Goal: Task Accomplishment & Management: Manage account settings

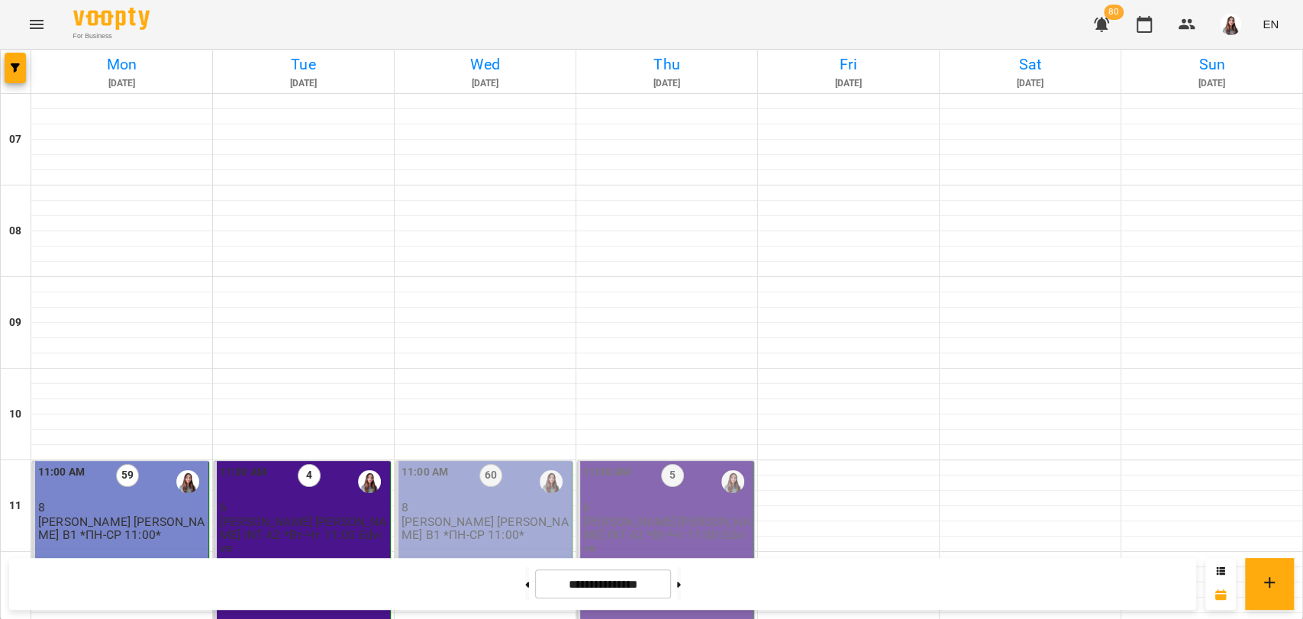
scroll to position [763, 0]
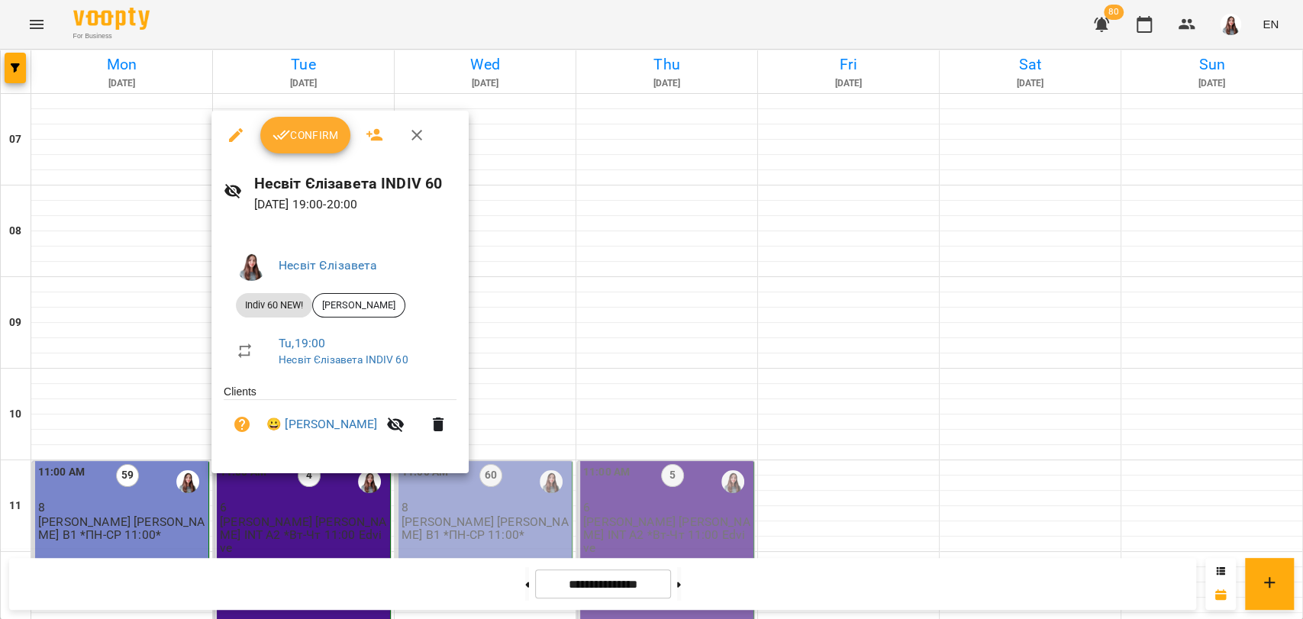
click at [611, 319] on div at bounding box center [651, 309] width 1303 height 619
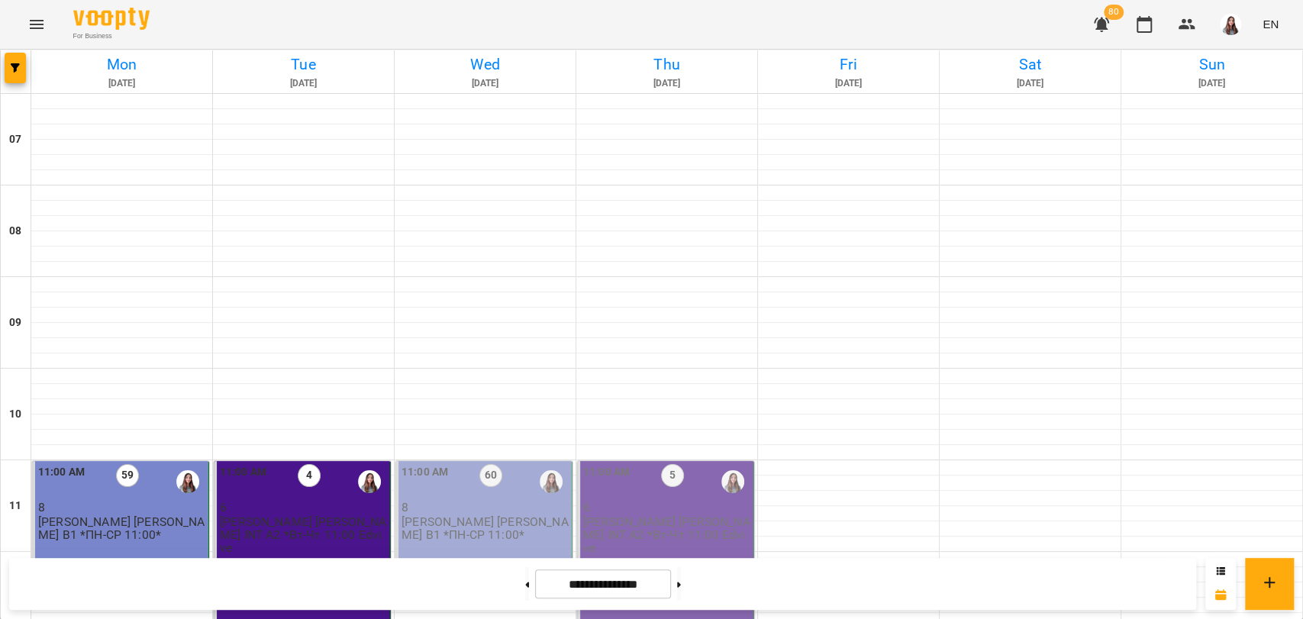
scroll to position [339, 0]
click at [448, 461] on div "11:00 AM 60 8 Несвіт Є. В1 *ПН-СР 11:00*" at bounding box center [483, 529] width 177 height 136
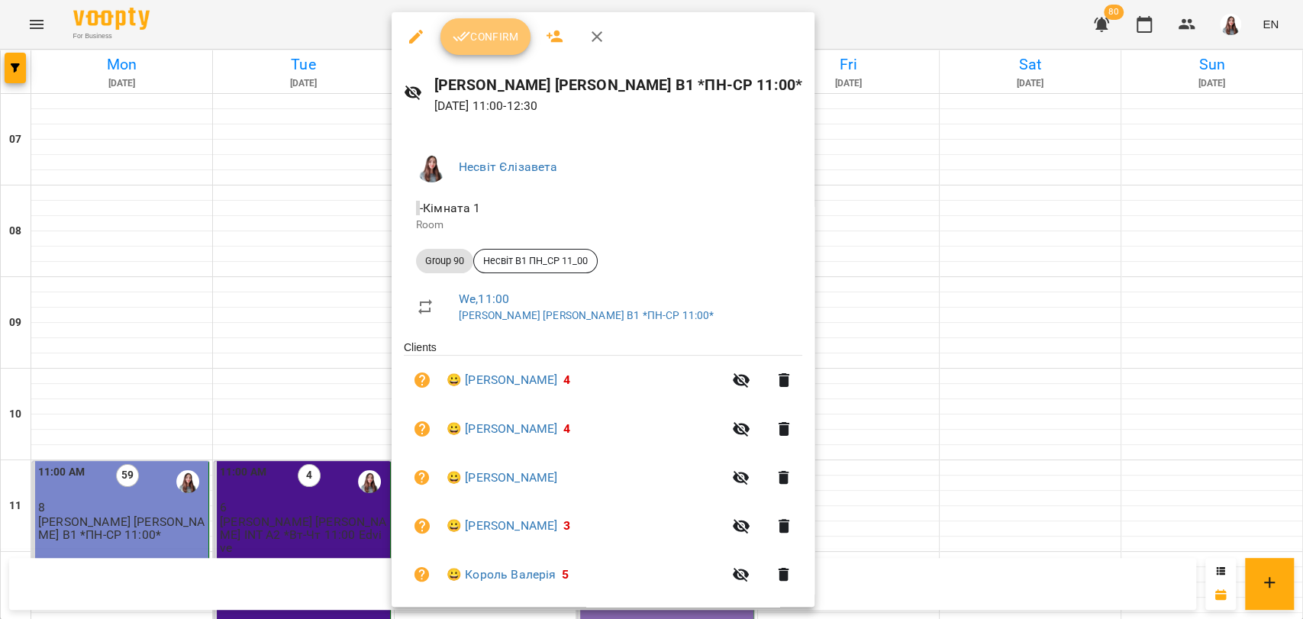
click at [502, 50] on button "Confirm" at bounding box center [485, 36] width 90 height 37
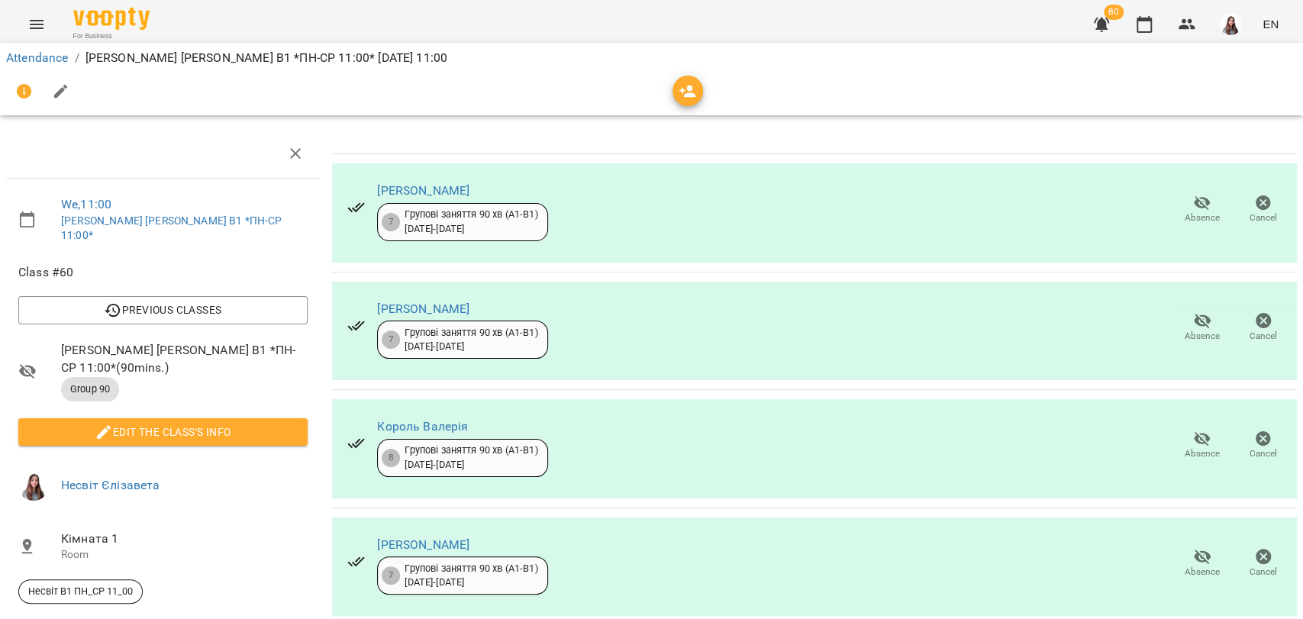
scroll to position [471, 0]
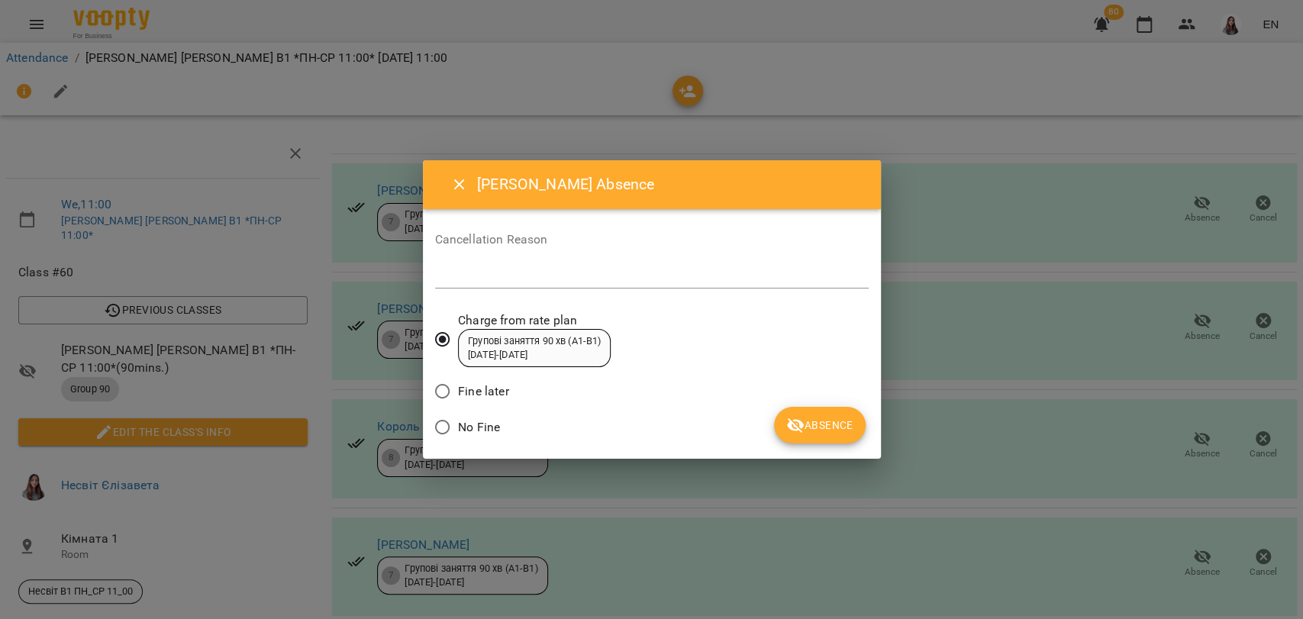
click at [493, 427] on span "No Fine" at bounding box center [479, 427] width 42 height 18
click at [837, 439] on button "Absence" at bounding box center [819, 425] width 91 height 37
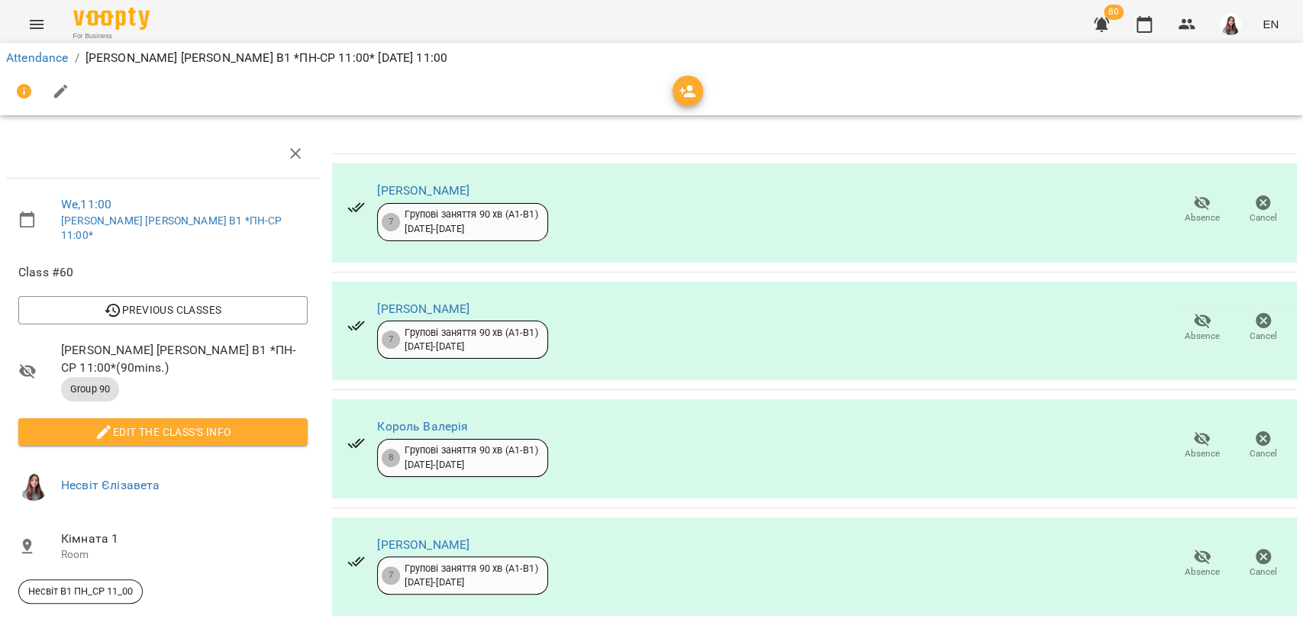
scroll to position [94, 0]
click at [1194, 432] on icon "button" at bounding box center [1202, 439] width 17 height 15
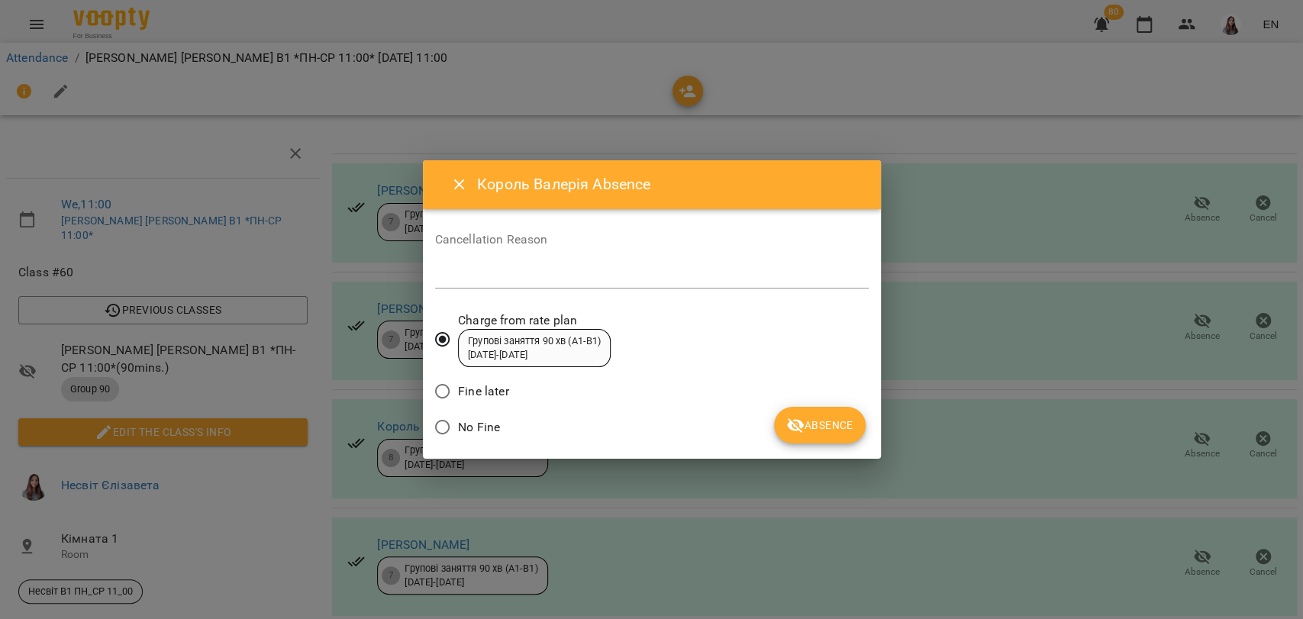
click at [458, 421] on span "No Fine" at bounding box center [479, 427] width 42 height 18
click at [821, 422] on span "Absence" at bounding box center [819, 425] width 66 height 18
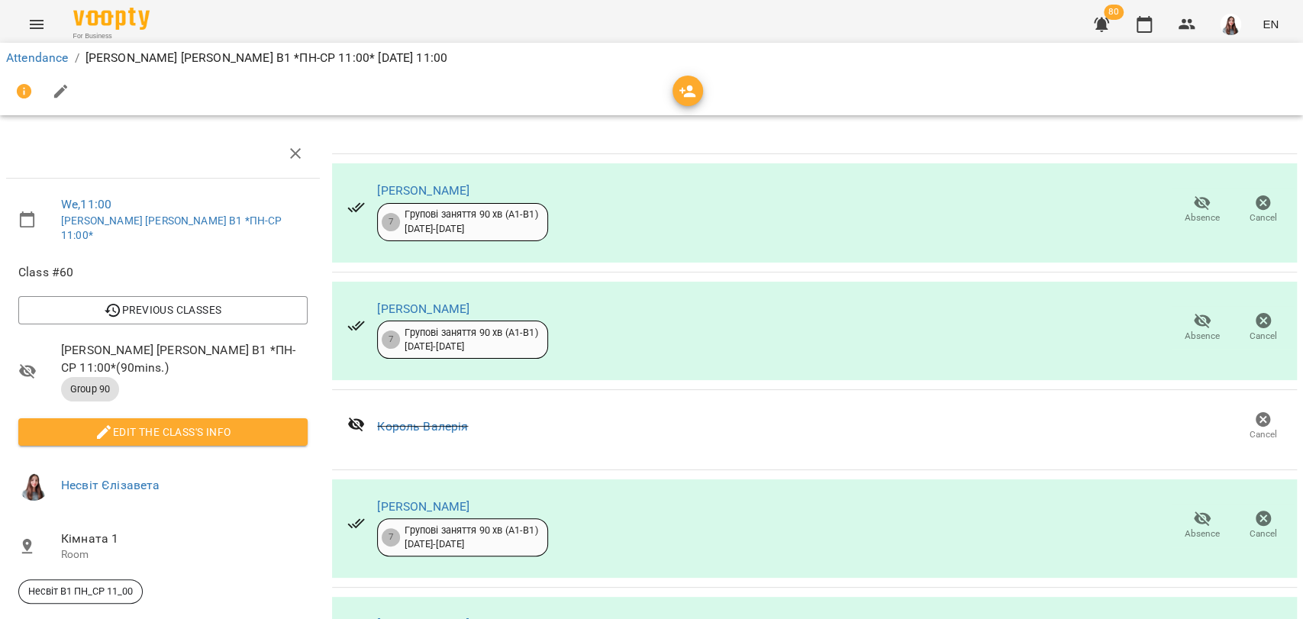
scroll to position [0, 0]
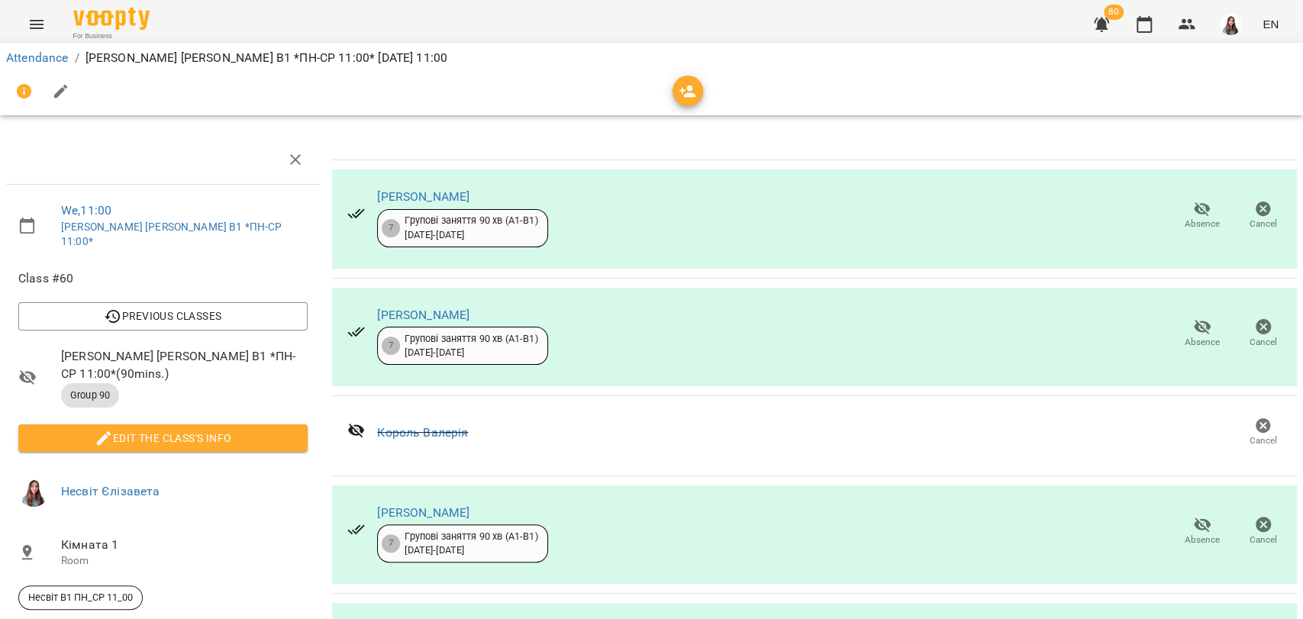
click at [74, 84] on button "button" at bounding box center [61, 91] width 37 height 37
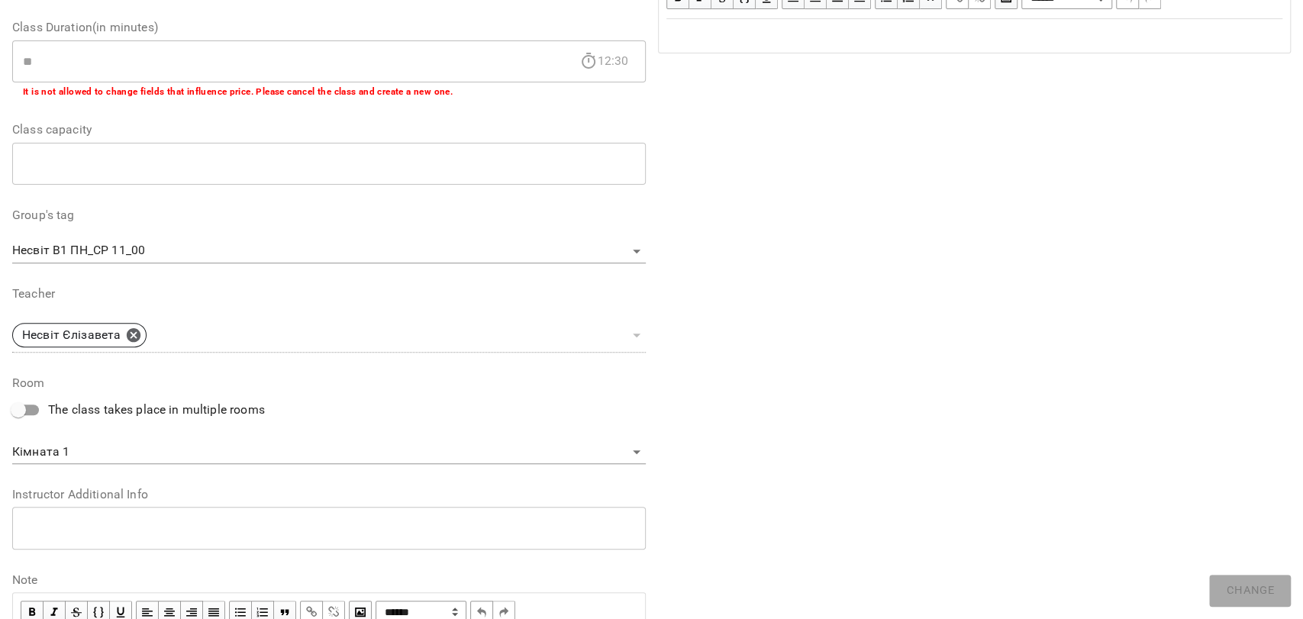
scroll to position [396, 0]
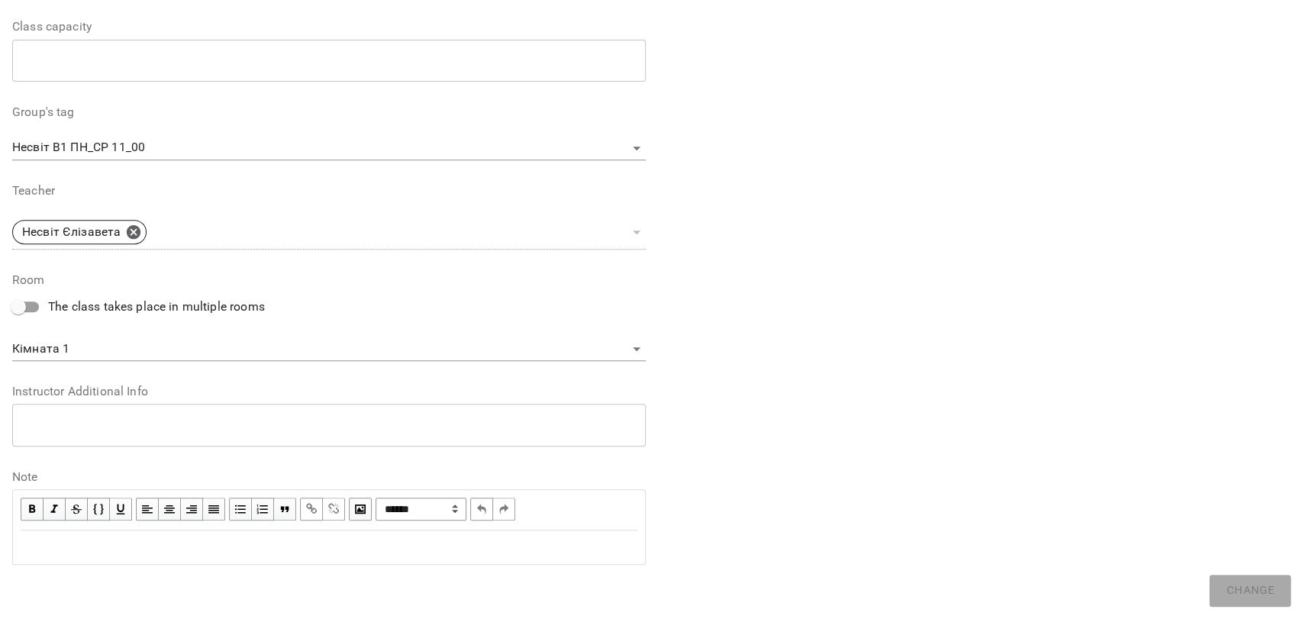
click at [124, 547] on div "Edit text" at bounding box center [329, 547] width 617 height 18
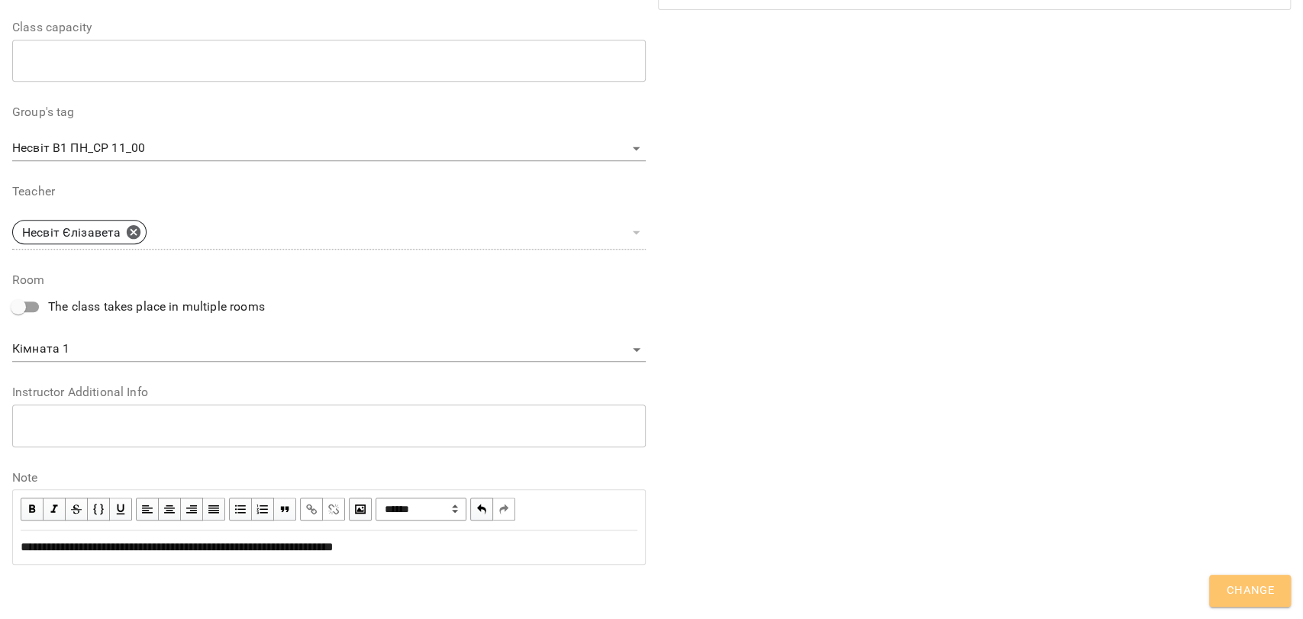
click at [1250, 585] on span "Change" at bounding box center [1250, 591] width 48 height 20
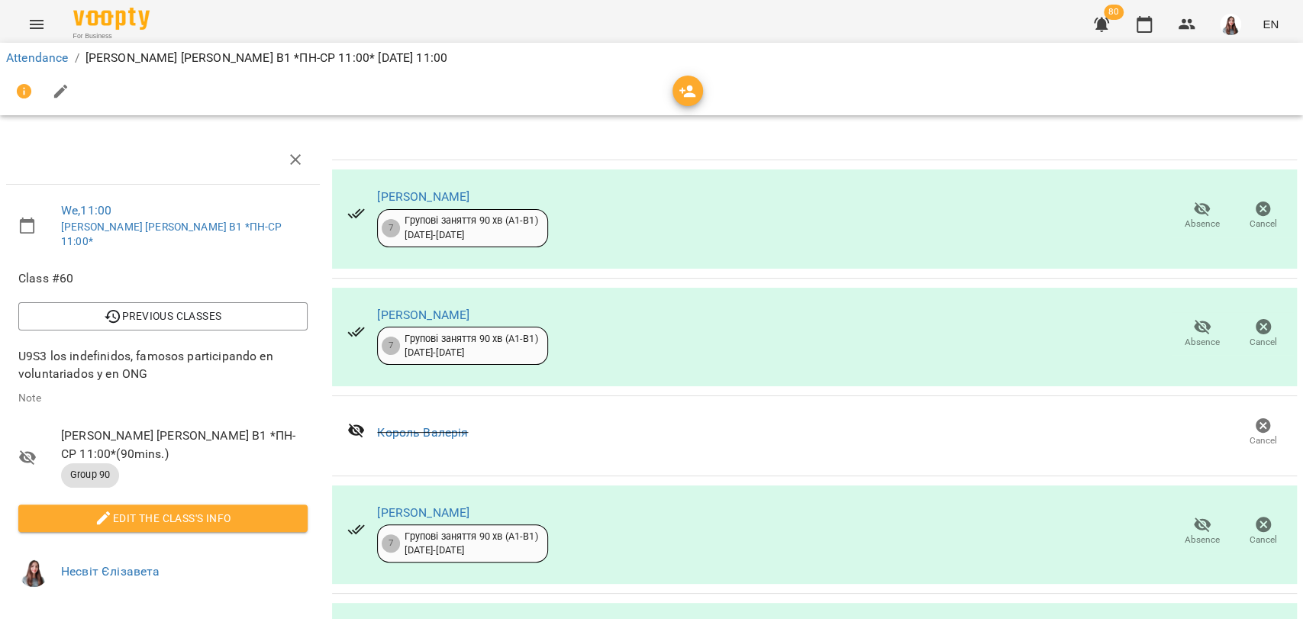
click at [49, 43] on div "Attendance / Несвіт Є. В1 *ПН-СР 11:00* Wed, 17 Sep 2025 11:00" at bounding box center [651, 79] width 1309 height 79
click at [33, 56] on link "Attendance" at bounding box center [37, 57] width 62 height 15
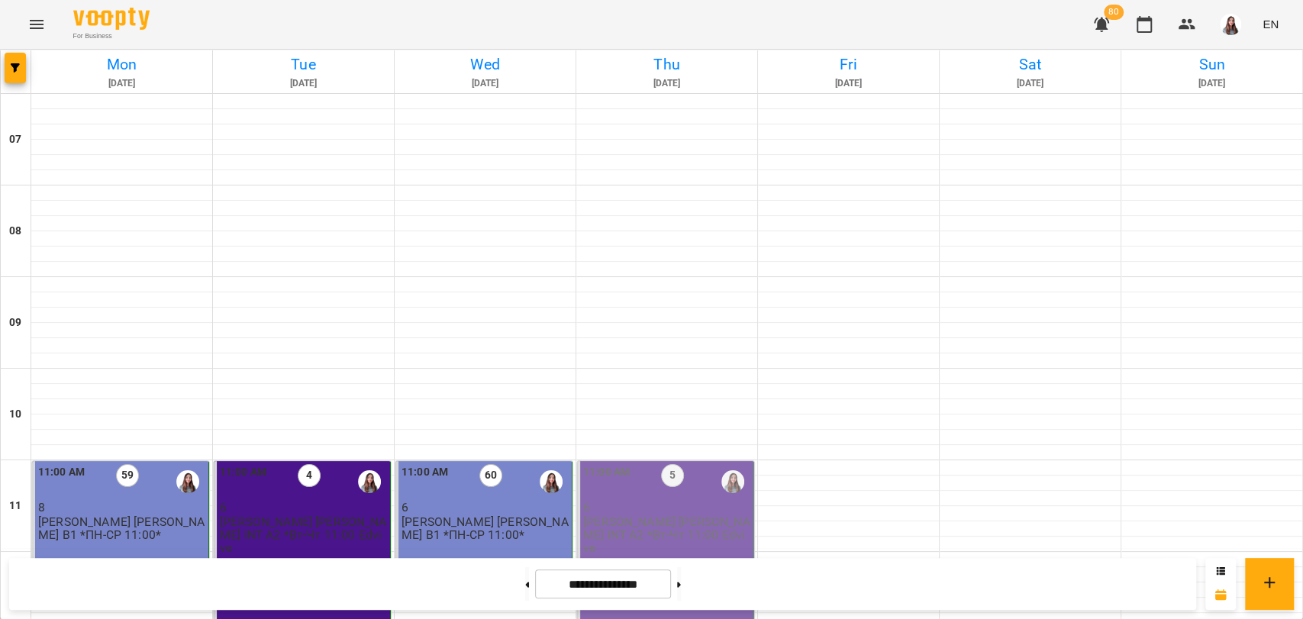
scroll to position [330, 0]
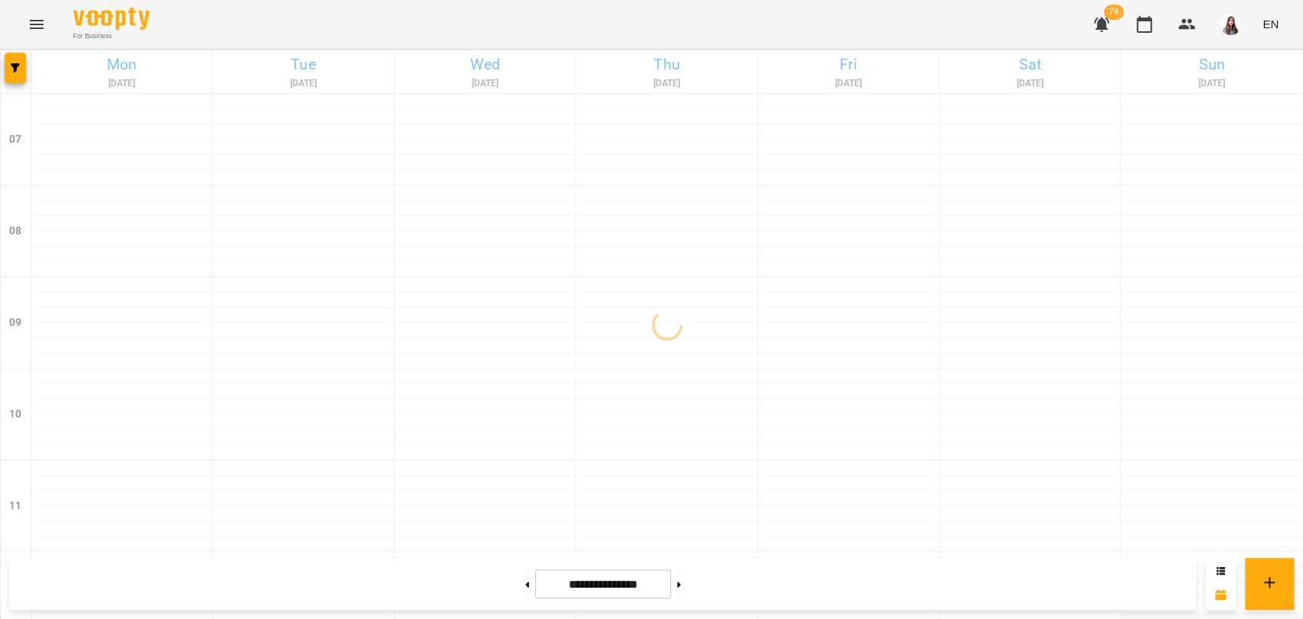
scroll to position [508, 0]
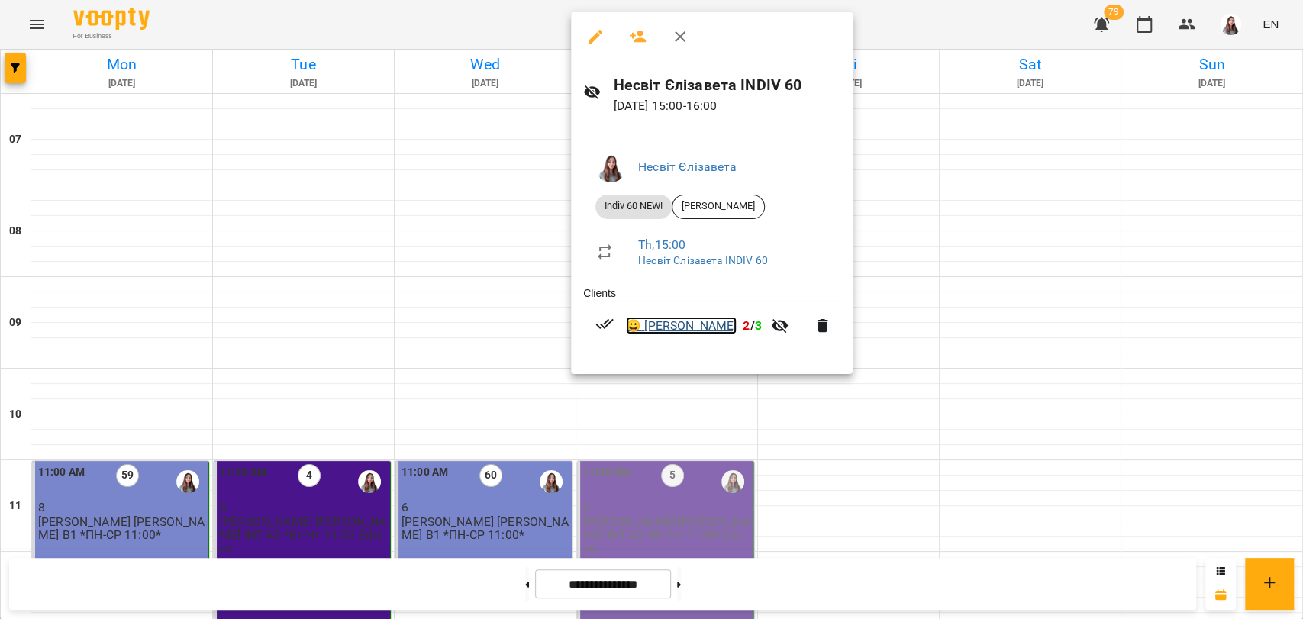
click at [689, 325] on link "😀 [PERSON_NAME]" at bounding box center [681, 326] width 111 height 18
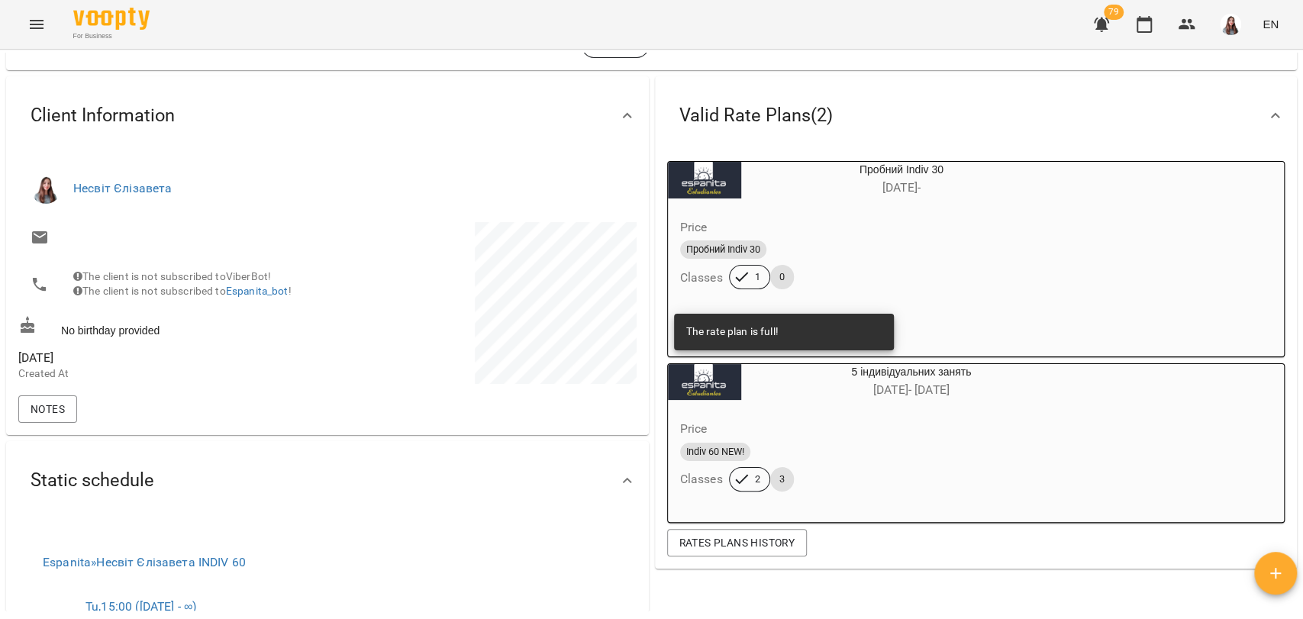
scroll to position [85, 0]
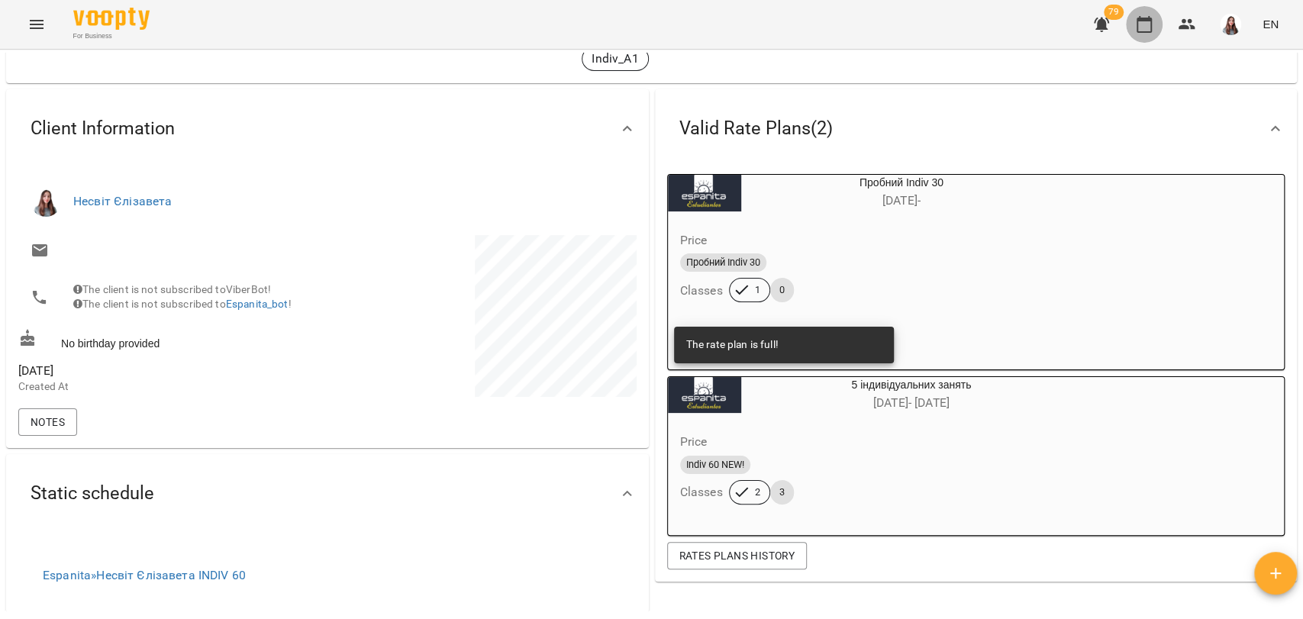
click at [1138, 22] on icon "button" at bounding box center [1144, 24] width 15 height 17
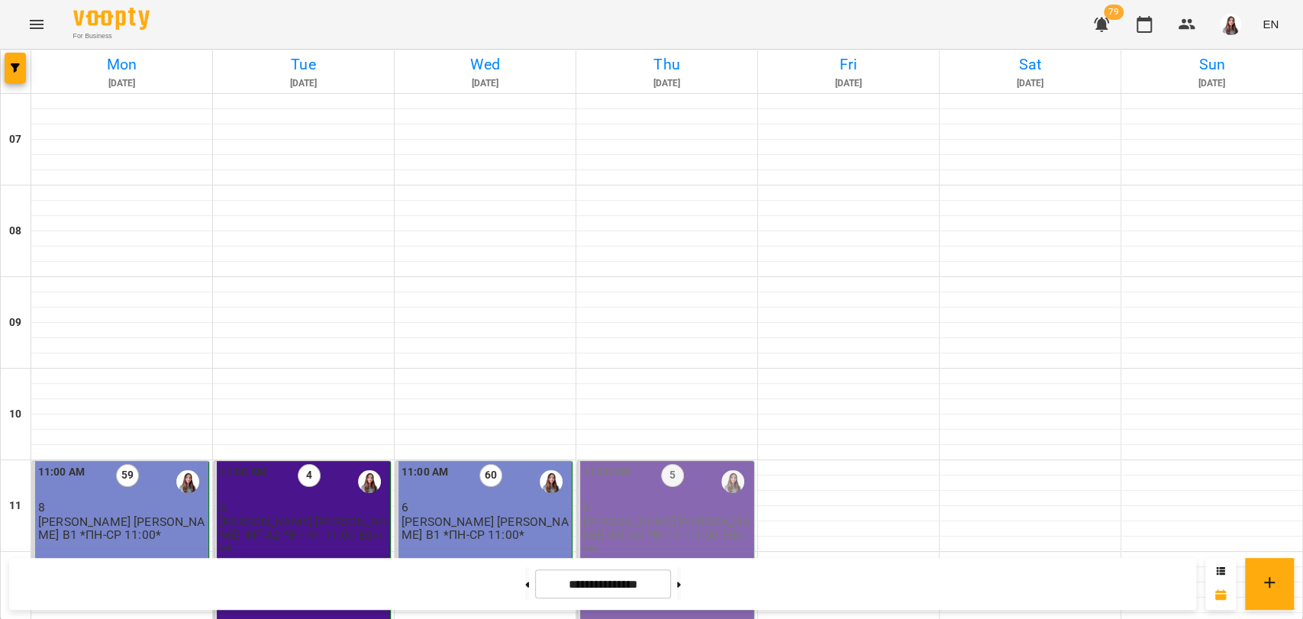
scroll to position [508, 0]
